Goal: Find contact information: Find contact information

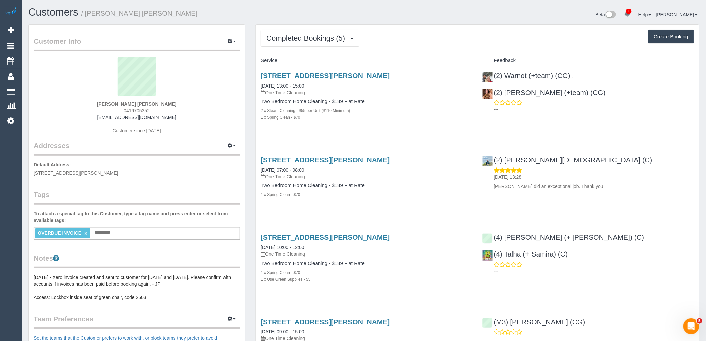
drag, startPoint x: 159, startPoint y: 112, endPoint x: 114, endPoint y: 111, distance: 45.1
click at [114, 111] on div "[PERSON_NAME] [PERSON_NAME] 0419705352 [EMAIL_ADDRESS][DOMAIN_NAME] Customer si…" at bounding box center [137, 98] width 206 height 83
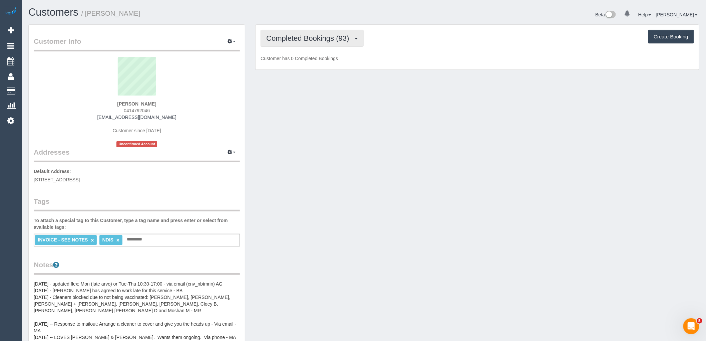
click at [345, 41] on span "Completed Bookings (93)" at bounding box center [309, 38] width 86 height 8
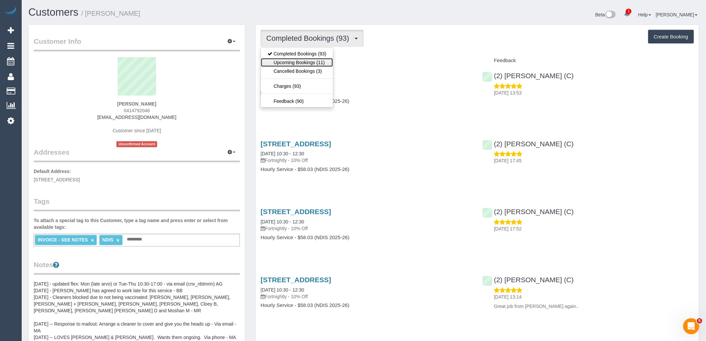
click at [327, 61] on link "Upcoming Bookings (11)" at bounding box center [297, 62] width 72 height 9
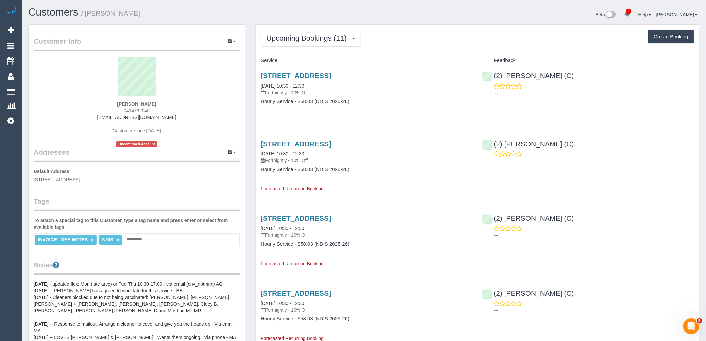
drag, startPoint x: 161, startPoint y: 109, endPoint x: 119, endPoint y: 110, distance: 41.1
click at [119, 110] on div "Craig Guinane 0414792046 cdg1069@hotmail.com Customer since 2022 Unconfirmed Ac…" at bounding box center [137, 102] width 206 height 90
copy span "0414792046"
drag, startPoint x: 169, startPoint y: 117, endPoint x: 92, endPoint y: 117, distance: 77.4
click at [92, 117] on div "Craig Guinane 0414792046 cdg1069@hotmail.com Customer since 2022 Unconfirmed Ac…" at bounding box center [137, 102] width 206 height 90
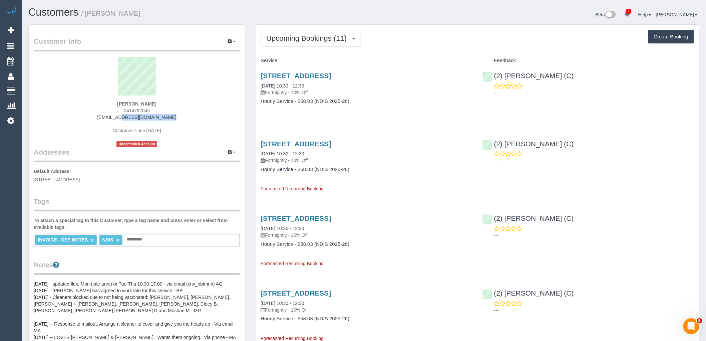
copy link "cdg1069@hotmail.com"
click at [201, 105] on div "Craig Guinane 0414792046 cdg1069@hotmail.com Customer since 2022 Unconfirmed Ac…" at bounding box center [137, 102] width 206 height 90
drag, startPoint x: 160, startPoint y: 110, endPoint x: 109, endPoint y: 117, distance: 50.5
click at [111, 109] on div "Craig Guinane 0414792046 cdg1069@hotmail.com Customer since 2022 Unconfirmed Ac…" at bounding box center [137, 102] width 206 height 90
copy span "0414792046"
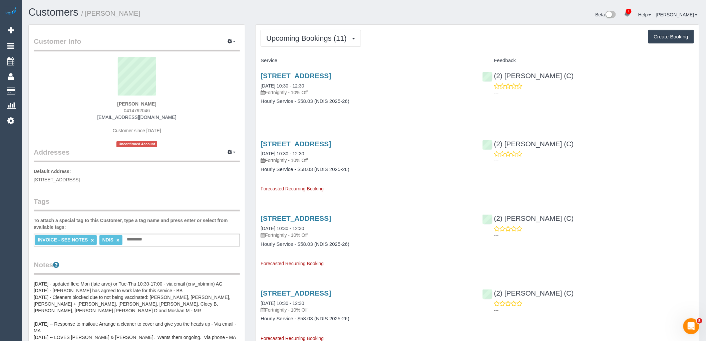
click at [176, 120] on div "Craig Guinane 0414792046 cdg1069@hotmail.com Customer since 2022 Unconfirmed Ac…" at bounding box center [137, 102] width 206 height 90
drag, startPoint x: 184, startPoint y: 115, endPoint x: 65, endPoint y: 117, distance: 118.2
click at [65, 117] on div "Craig Guinane 0414792046 cdg1069@hotmail.com Customer since 2022 Unconfirmed Ac…" at bounding box center [137, 102] width 206 height 90
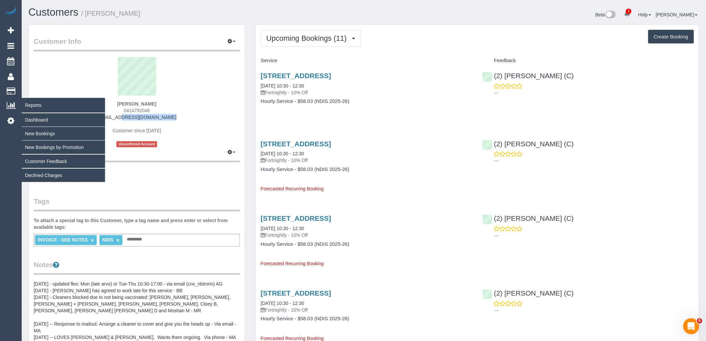
copy link "cdg1069@hotmail.com"
